Goal: Transaction & Acquisition: Purchase product/service

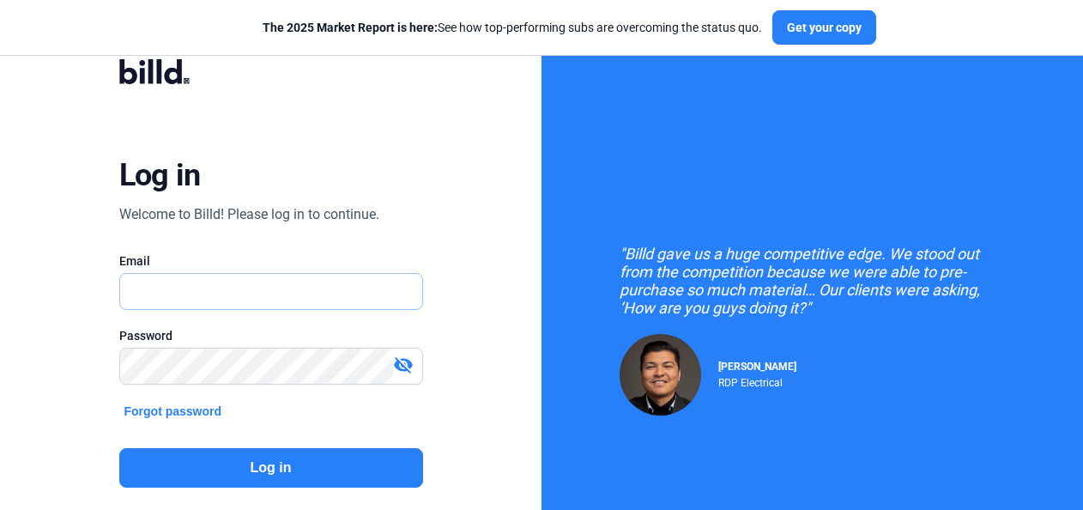
type input "[EMAIL_ADDRESS][DOMAIN_NAME]"
click at [247, 479] on button "Log in" at bounding box center [271, 467] width 304 height 39
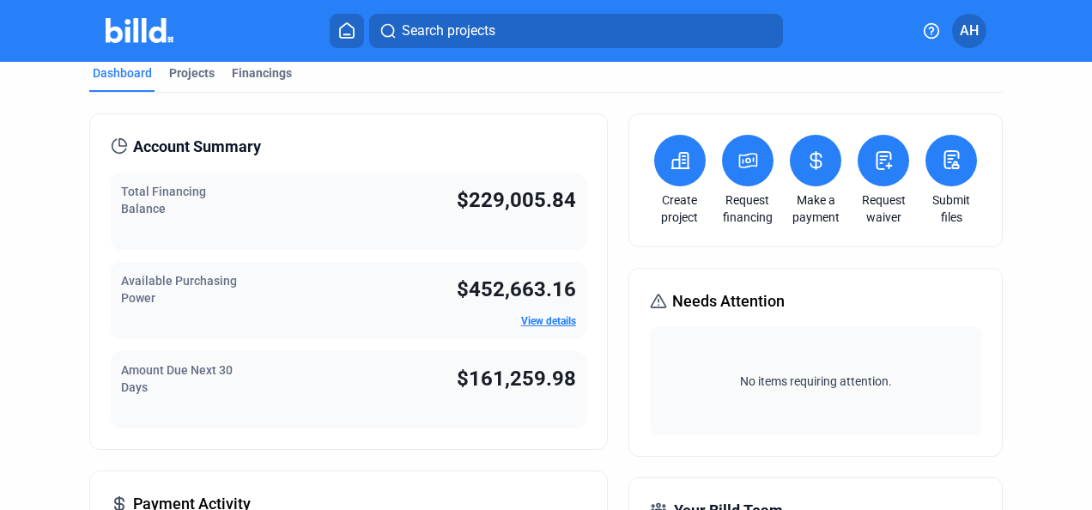
scroll to position [17, 0]
click at [743, 161] on icon at bounding box center [747, 160] width 17 height 14
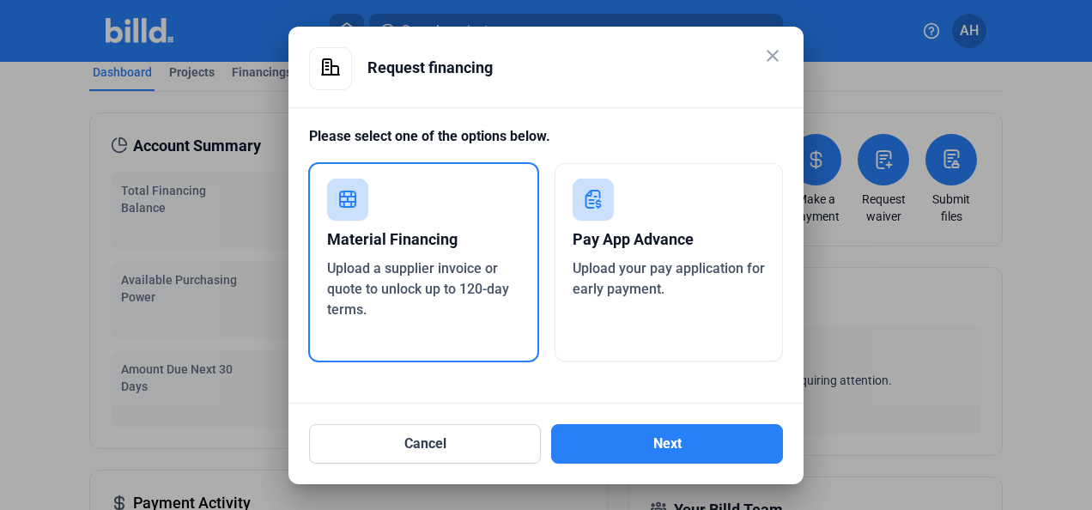
click at [683, 299] on div "Upload your pay application for early payment." at bounding box center [669, 278] width 193 height 41
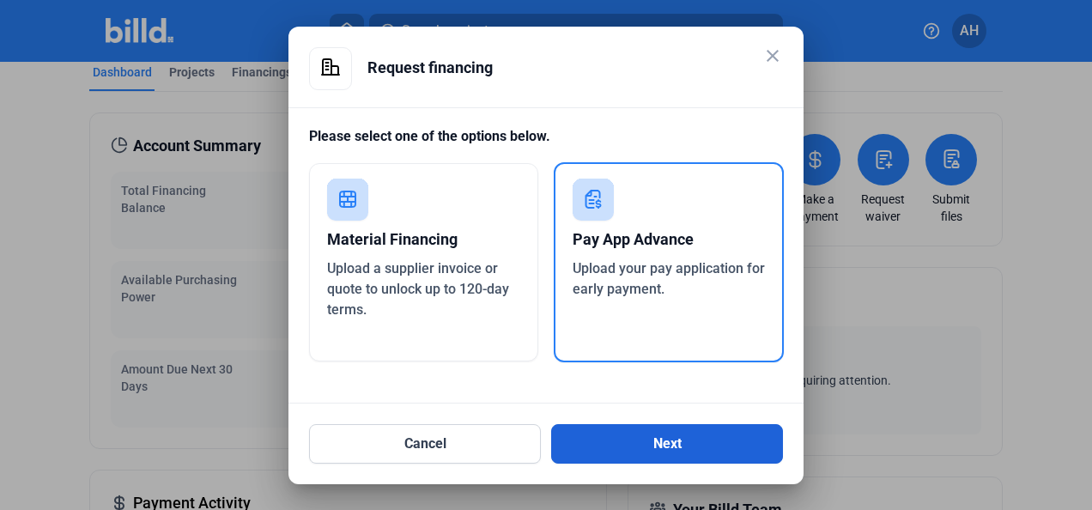
click at [664, 448] on button "Next" at bounding box center [667, 443] width 232 height 39
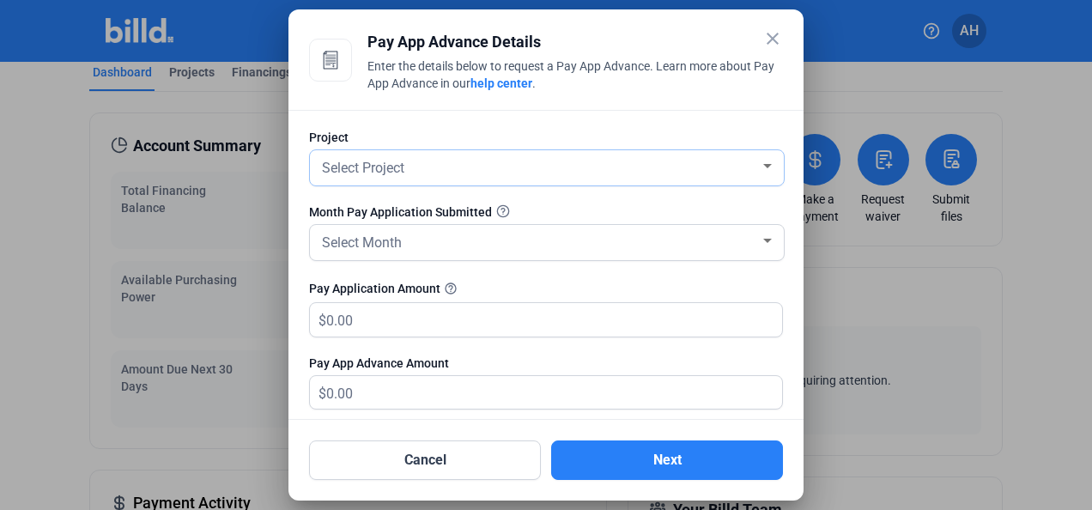
click at [385, 171] on span "Select Project" at bounding box center [363, 168] width 82 height 16
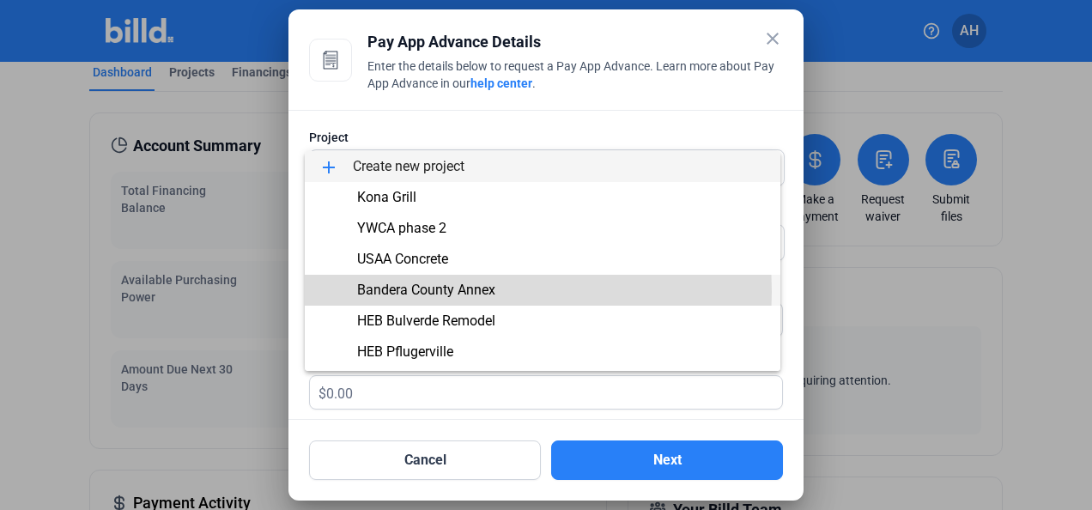
click at [399, 292] on span "Bandera County Annex" at bounding box center [426, 290] width 138 height 16
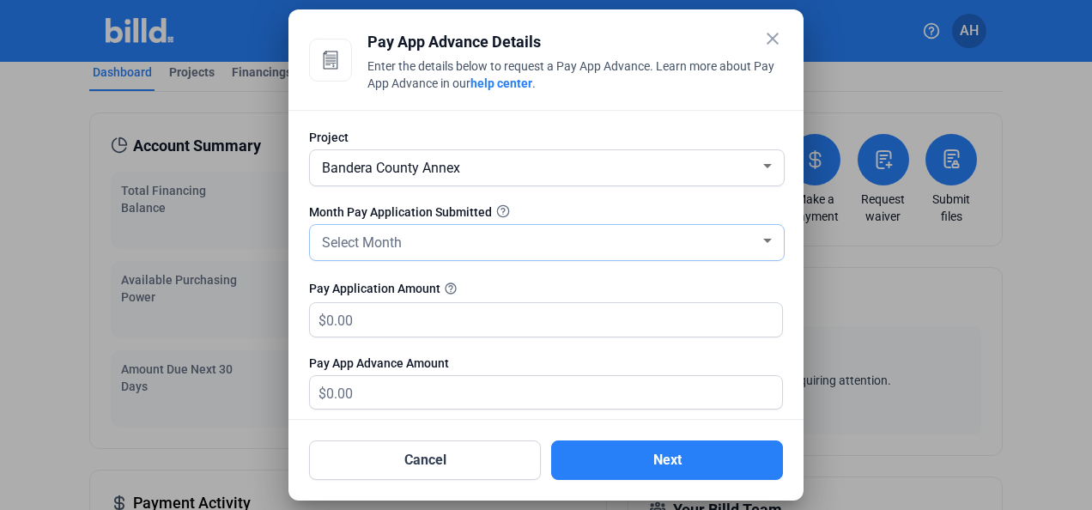
click at [387, 244] on span "Select Month" at bounding box center [362, 242] width 80 height 16
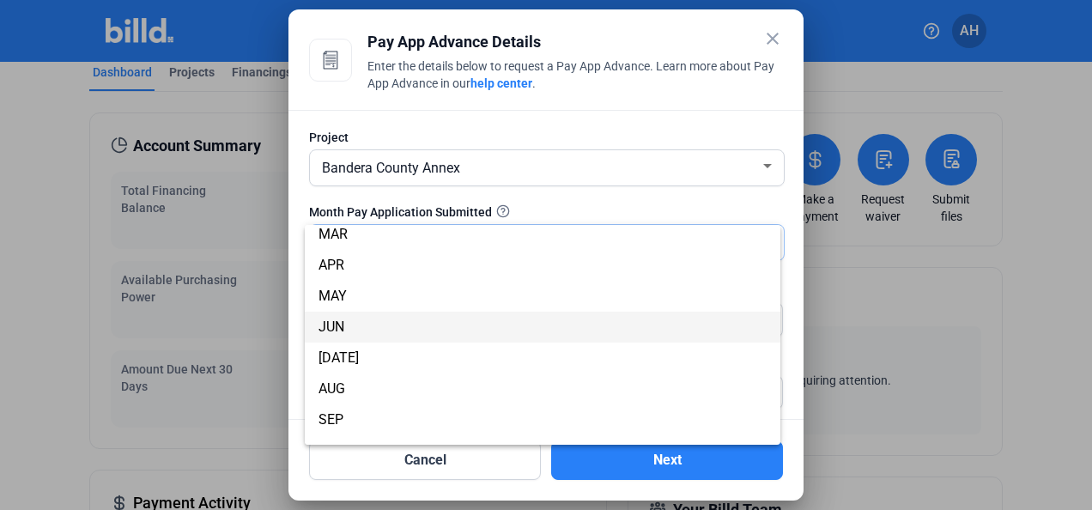
scroll to position [69, 0]
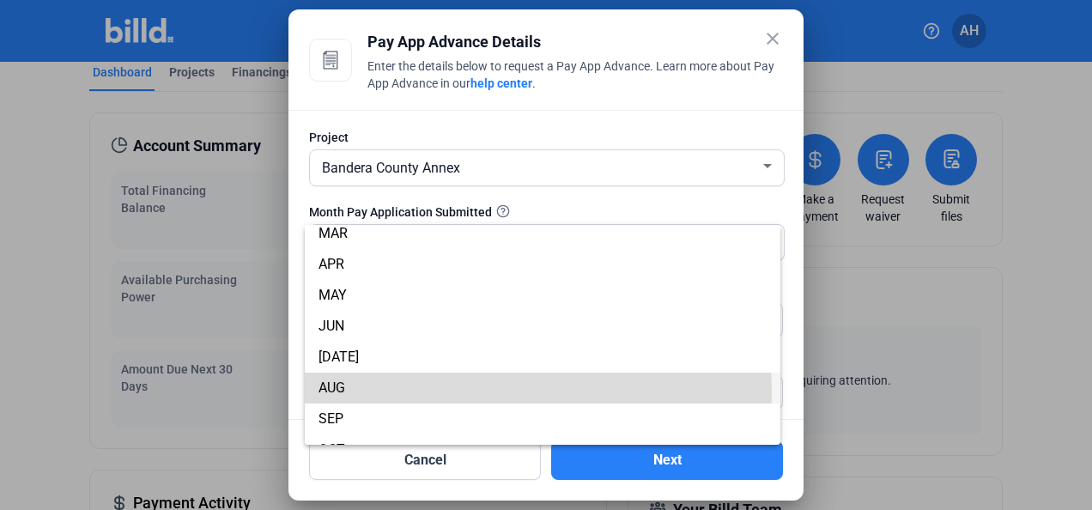
click at [341, 391] on span "AUG" at bounding box center [331, 387] width 27 height 16
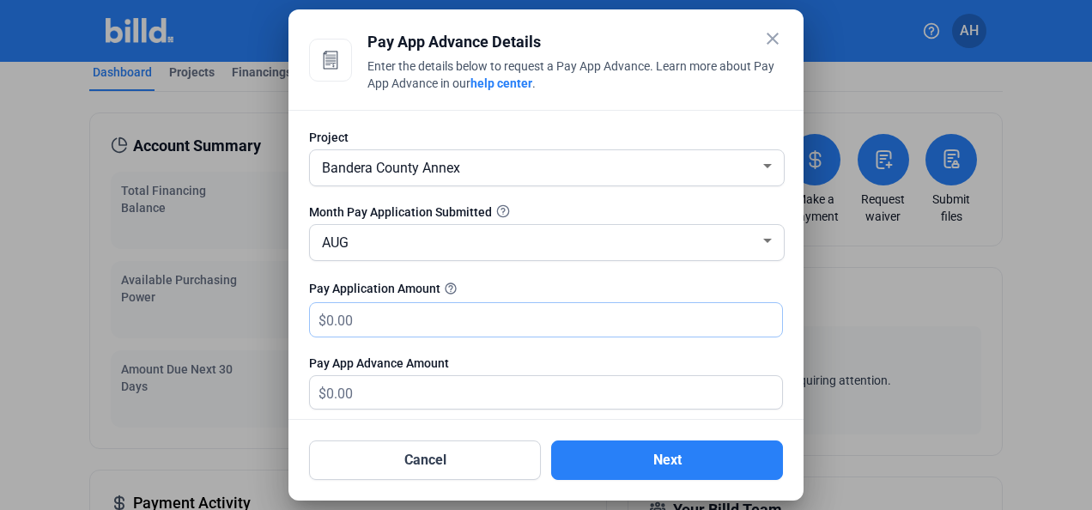
click at [326, 319] on input "text" at bounding box center [554, 319] width 456 height 33
type input "3"
type input "3.00"
type input "39"
type input "39.00"
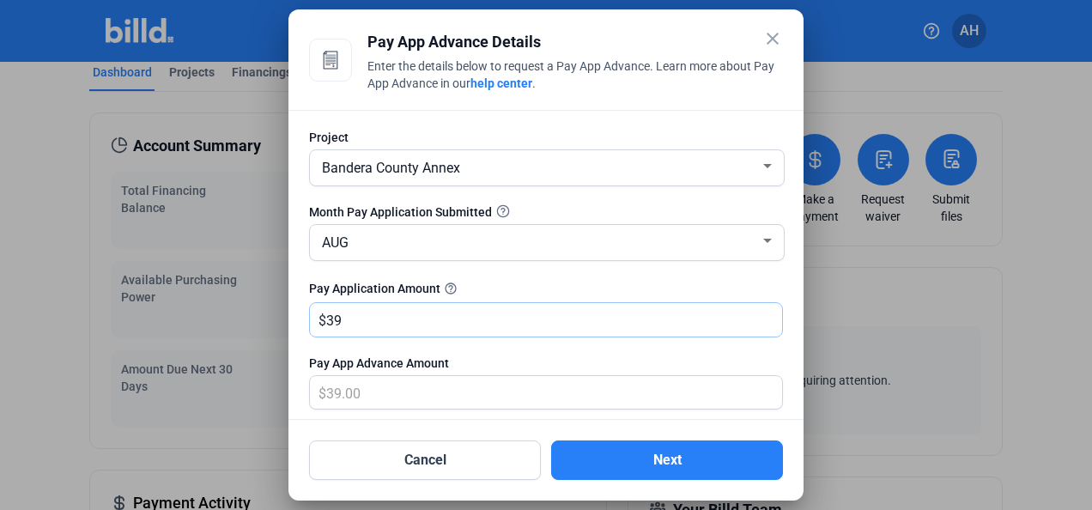
type input "395"
type input "395.00"
type input "3959"
type input "3,959.00"
type input "3,9596"
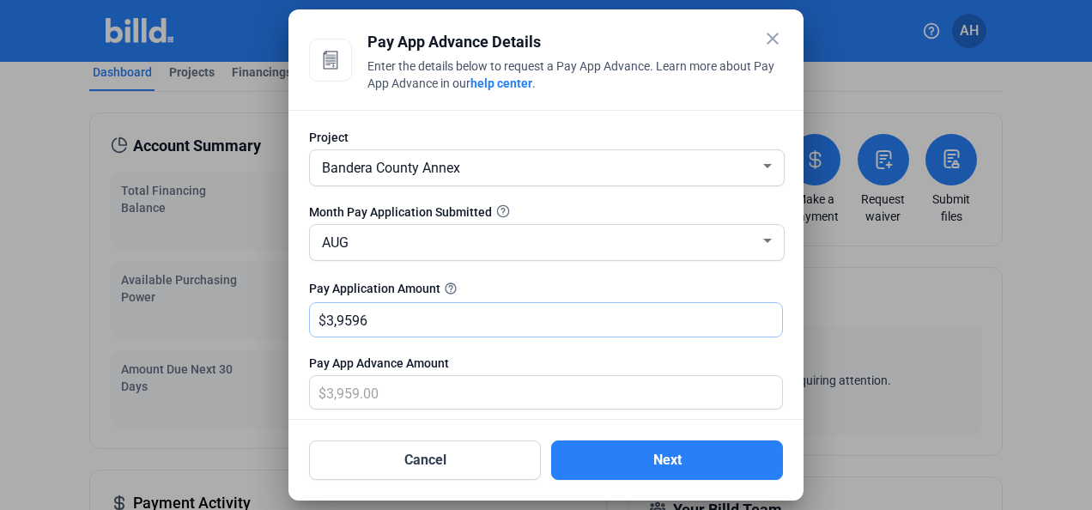
type input "39,596.00"
type input "39,596.4"
type input "39,596.40"
type input "39,596.48"
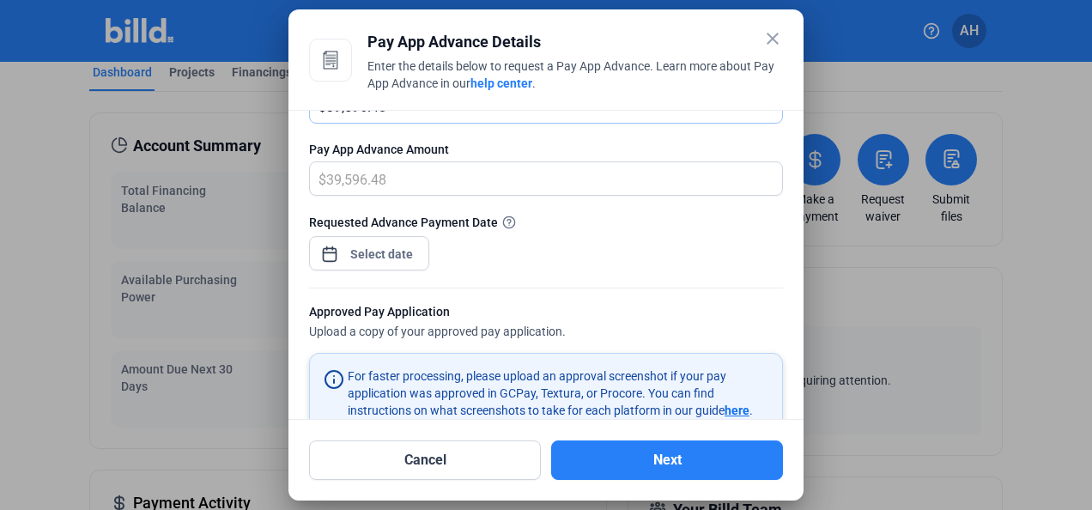
scroll to position [215, 0]
type input "39,596.48"
click at [393, 249] on div "close Pay App Advance Details Enter the details below to request a Pay App Adva…" at bounding box center [546, 255] width 1092 height 510
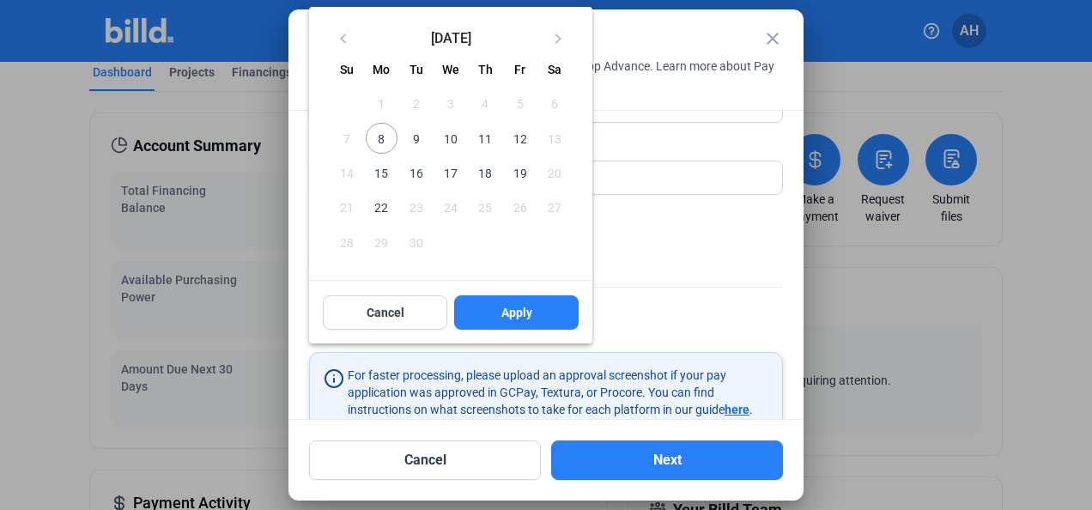
click at [383, 143] on span "8" at bounding box center [381, 138] width 31 height 31
click at [496, 307] on button "Apply" at bounding box center [516, 312] width 124 height 34
type input "[DATE]"
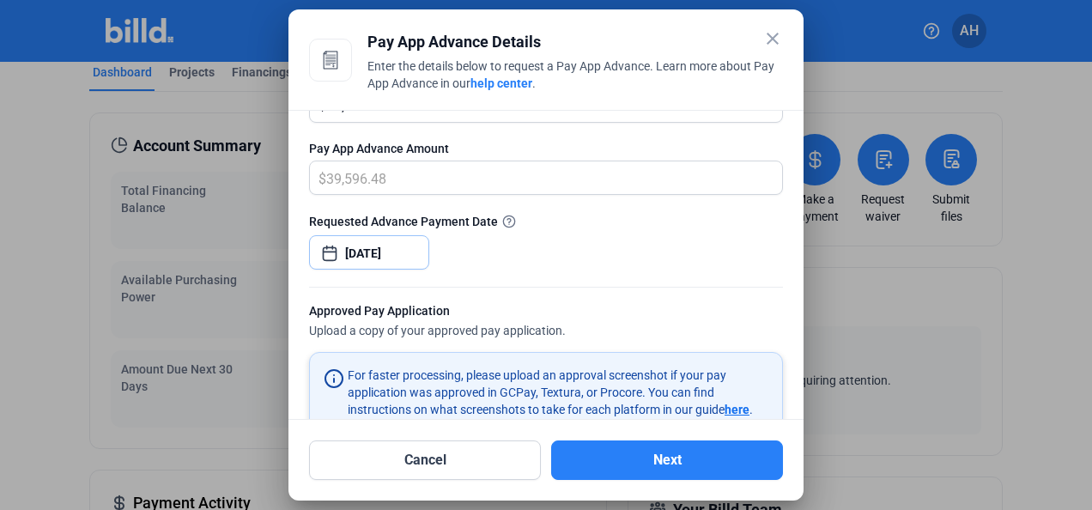
scroll to position [379, 0]
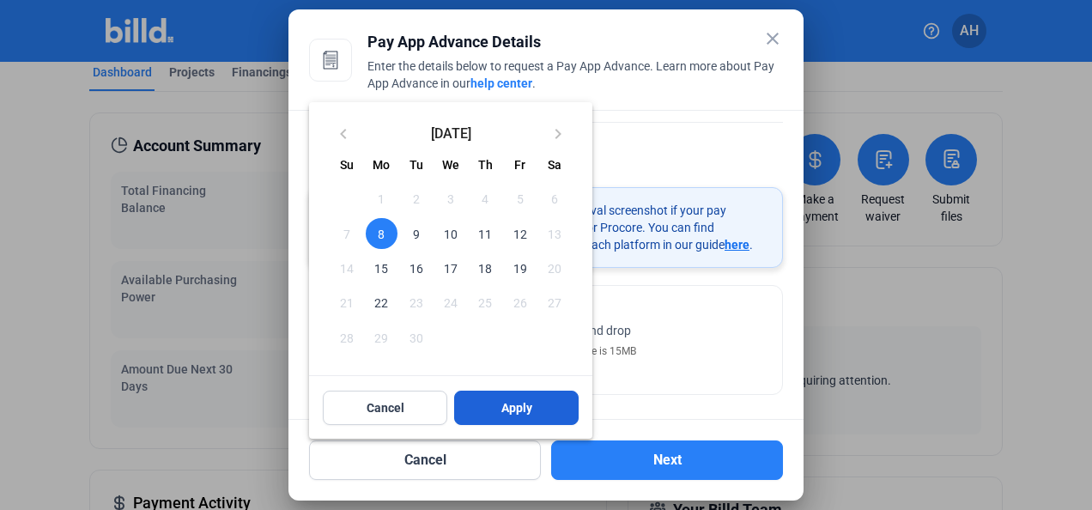
click at [505, 403] on span "Apply" at bounding box center [516, 407] width 31 height 17
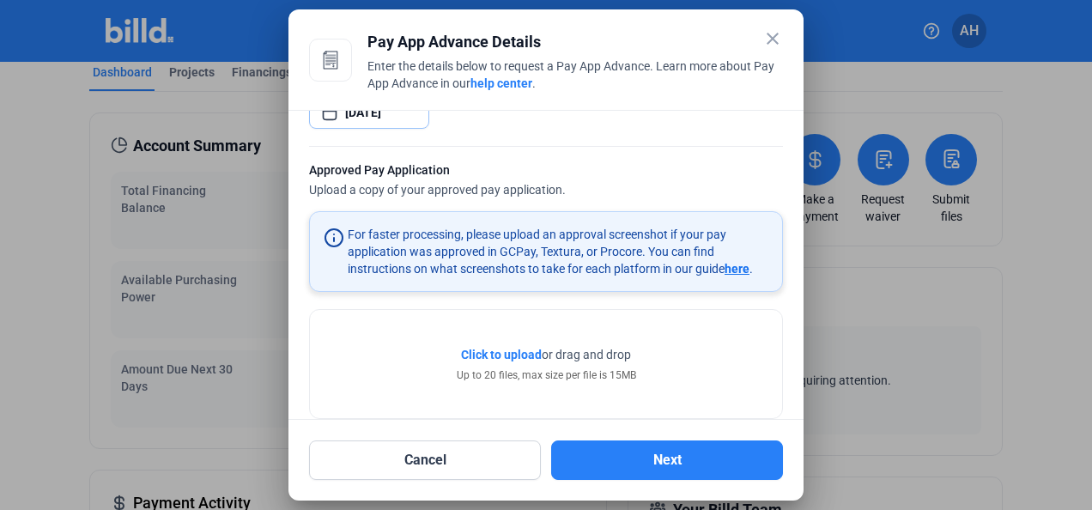
scroll to position [356, 0]
click at [494, 348] on span "Click to upload" at bounding box center [501, 354] width 81 height 14
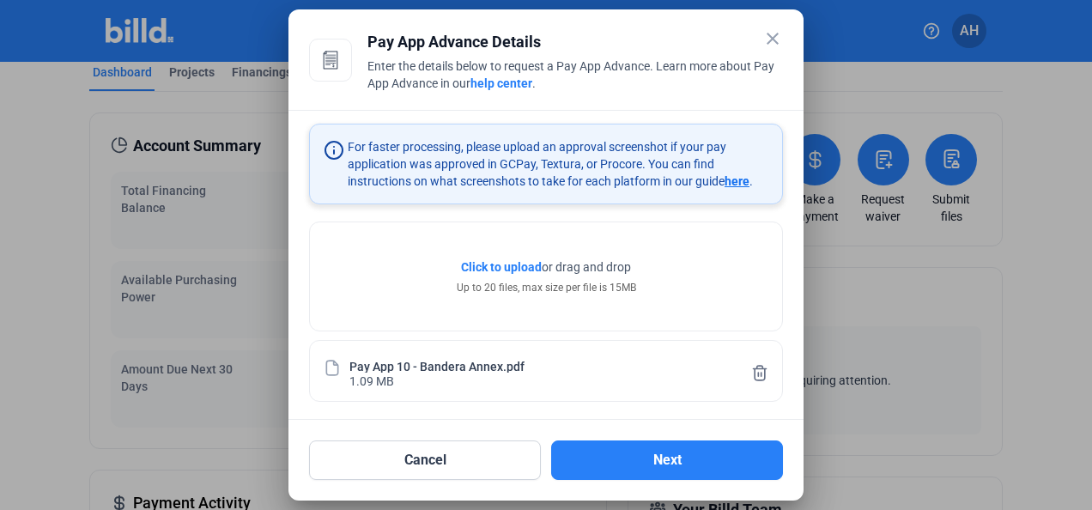
scroll to position [0, 0]
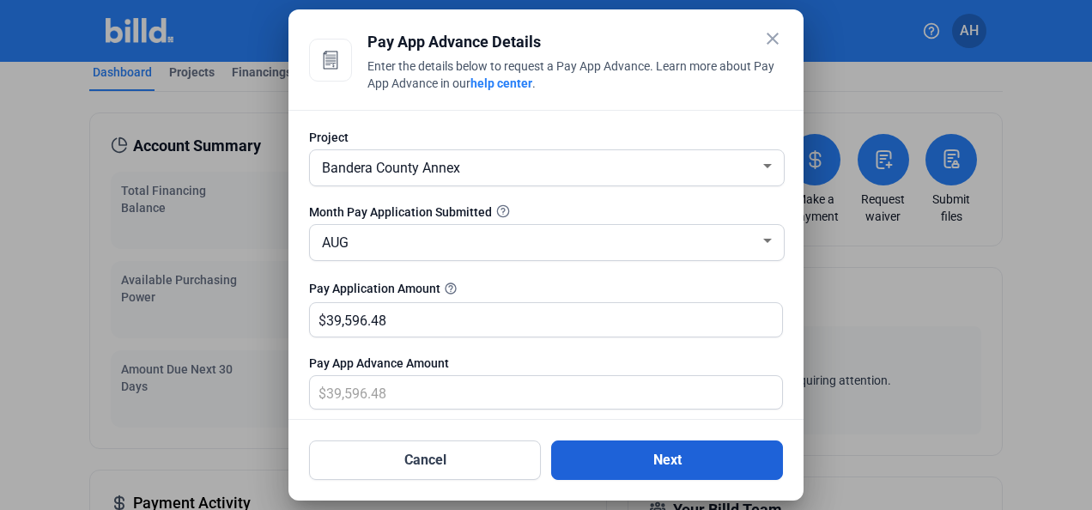
click at [657, 453] on button "Next" at bounding box center [667, 459] width 232 height 39
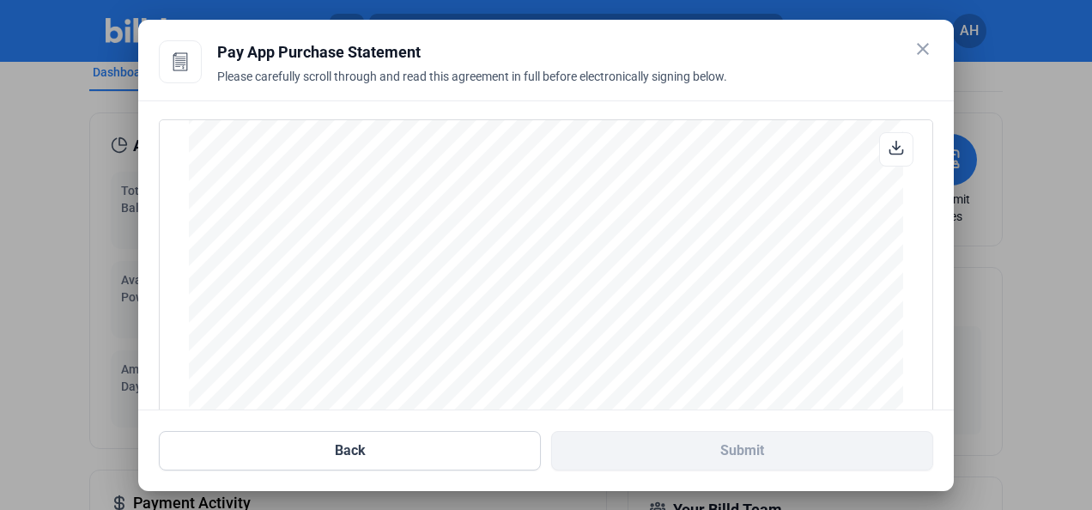
scroll to position [229, 0]
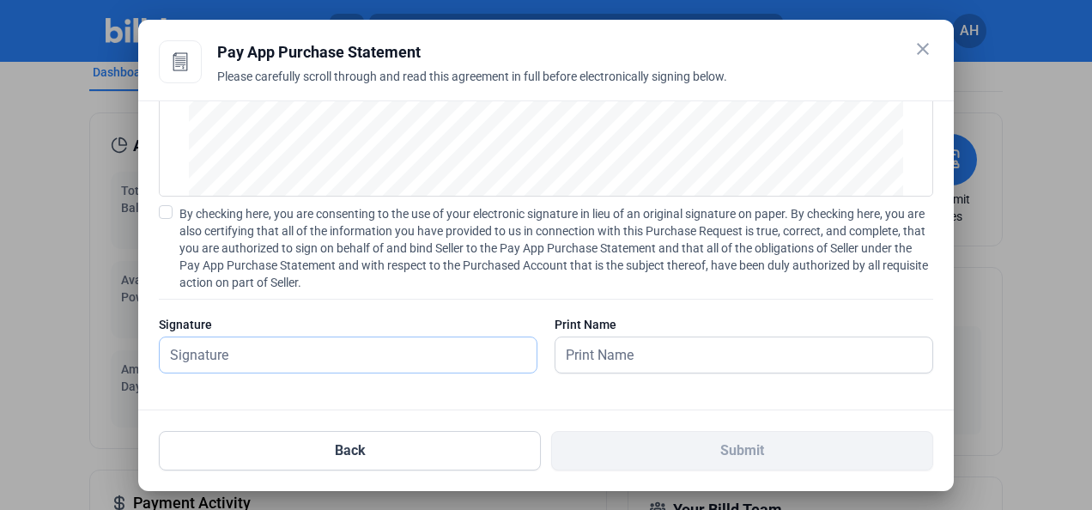
click at [385, 349] on input "text" at bounding box center [348, 354] width 377 height 35
type input "[PERSON_NAME]"
click at [161, 220] on label "By checking here, you are consenting to the use of your electronic signature in…" at bounding box center [546, 248] width 774 height 86
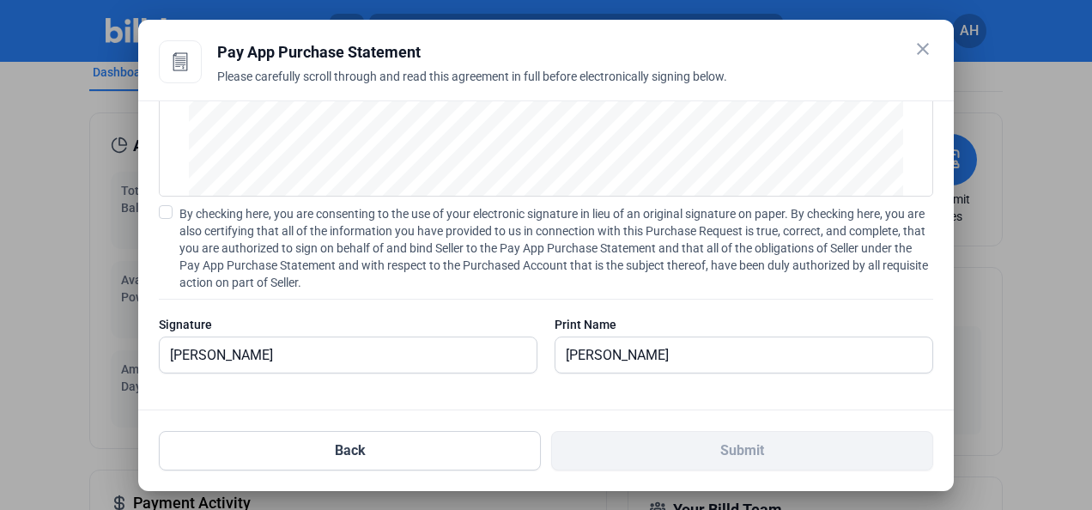
click at [0, 0] on input "By checking here, you are consenting to the use of your electronic signature in…" at bounding box center [0, 0] width 0 height 0
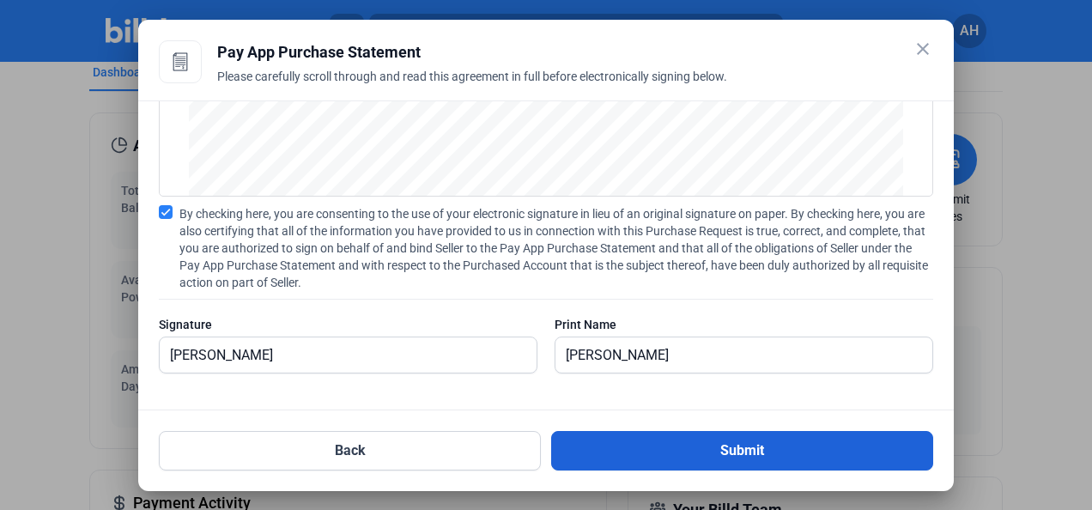
click at [797, 464] on button "Submit" at bounding box center [742, 450] width 382 height 39
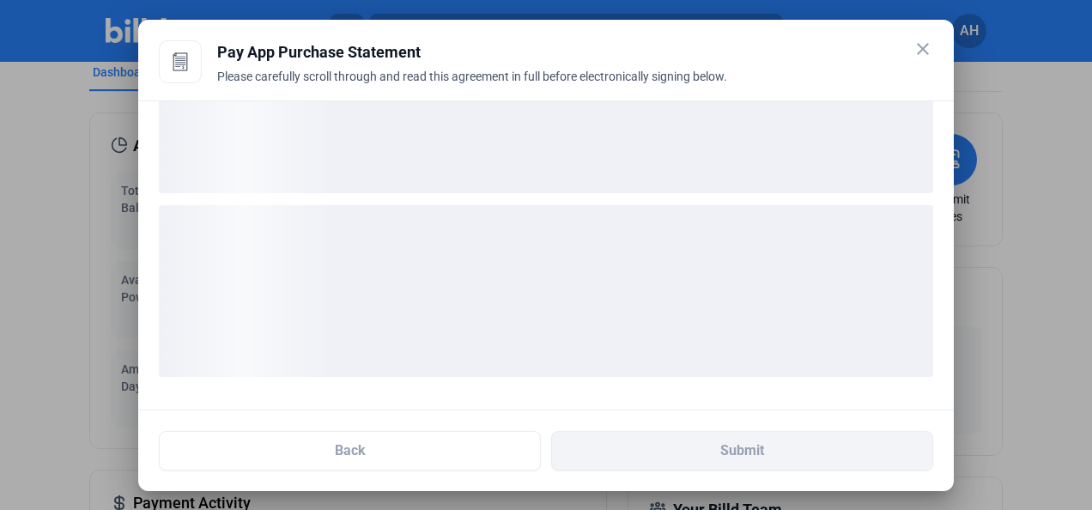
scroll to position [0, 0]
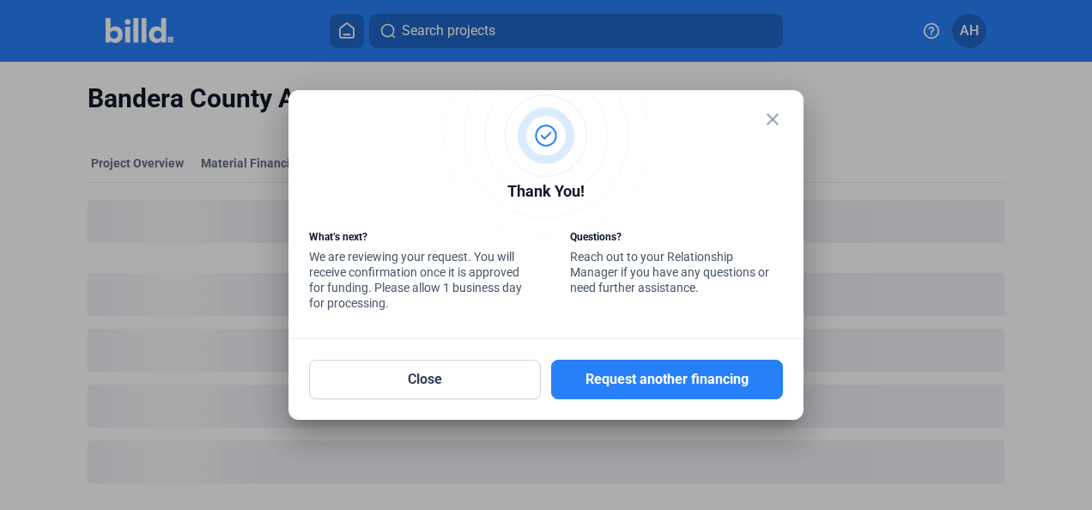
click at [770, 117] on mat-icon "close" at bounding box center [772, 119] width 21 height 21
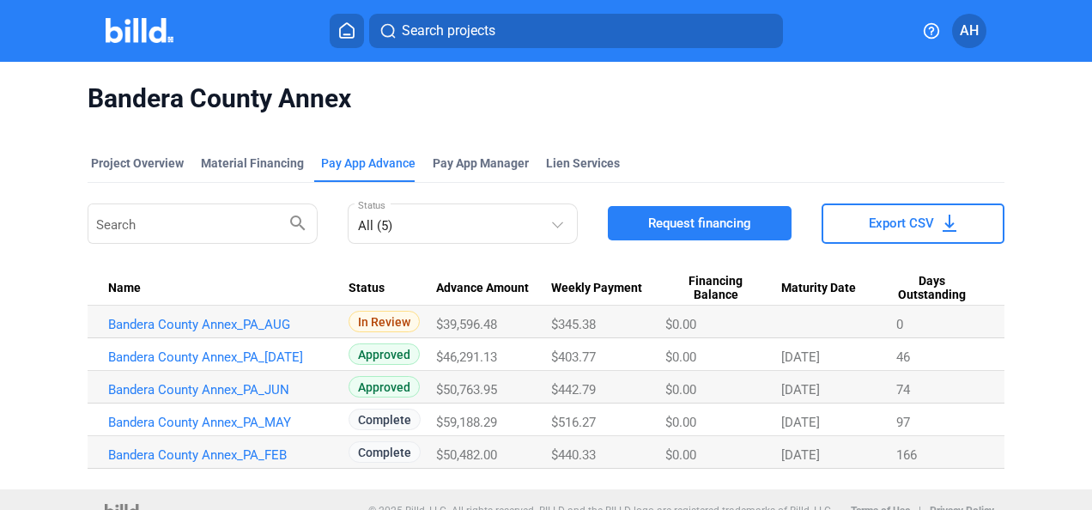
scroll to position [21, 0]
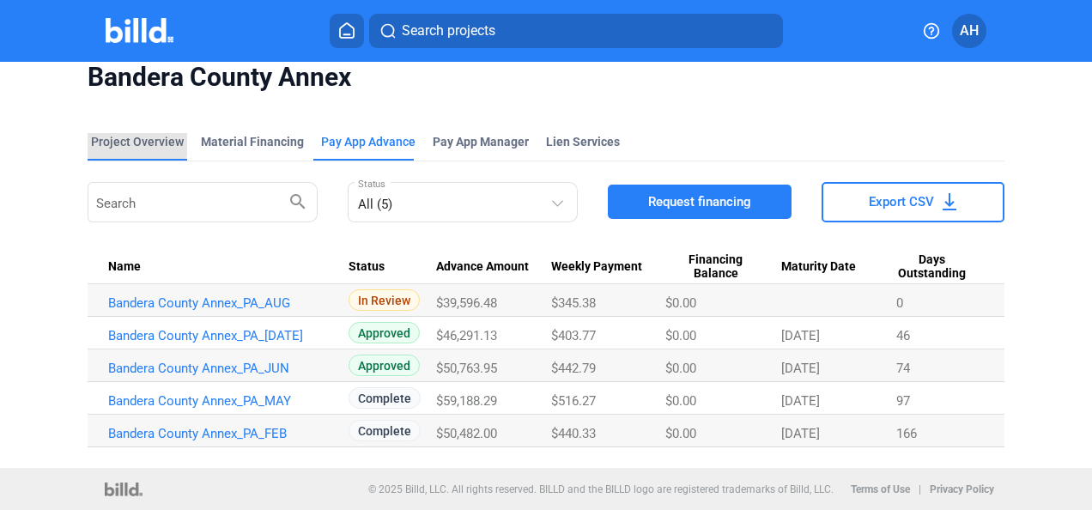
click at [128, 141] on div "Project Overview" at bounding box center [137, 141] width 93 height 17
